Goal: Navigation & Orientation: Find specific page/section

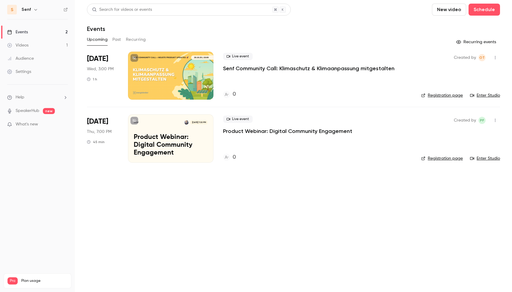
click at [26, 123] on span "What's new" at bounding box center [27, 124] width 22 height 6
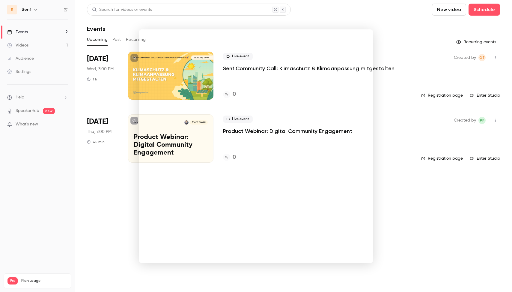
click at [107, 186] on div at bounding box center [256, 146] width 512 height 292
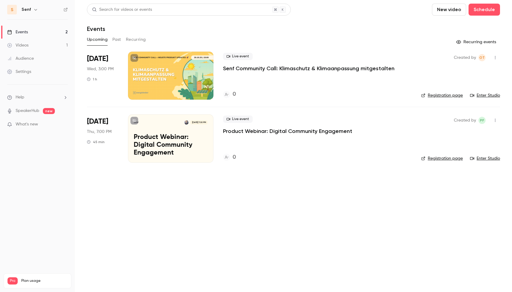
click at [41, 112] on p "SpeakerHub new" at bounding box center [31, 111] width 48 height 6
click at [35, 120] on ul "Help SpeakerHub new What's new" at bounding box center [37, 112] width 75 height 54
click at [35, 125] on span "What's new" at bounding box center [27, 124] width 22 height 6
